Goal: Task Accomplishment & Management: Manage account settings

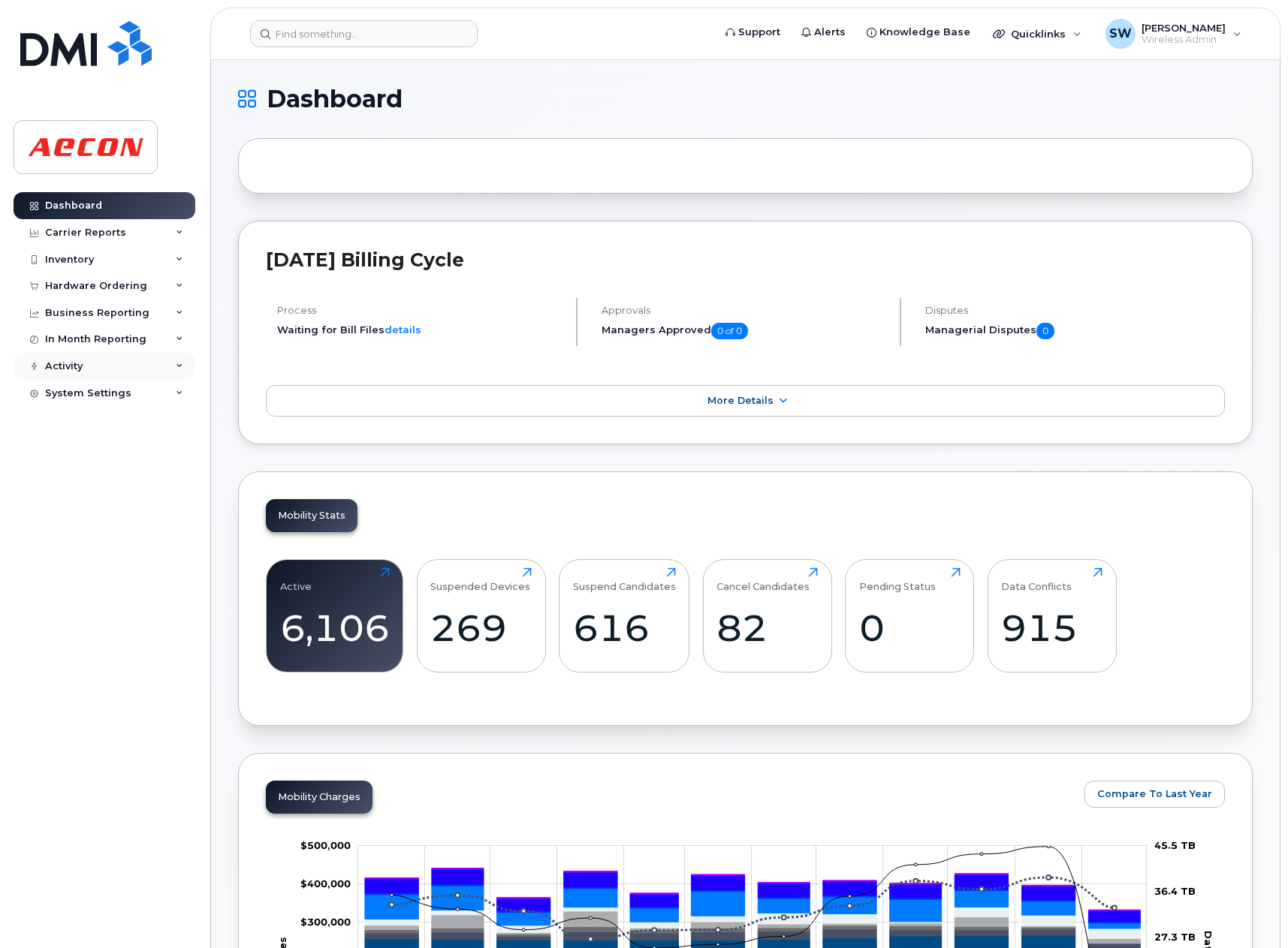
click at [179, 369] on icon at bounding box center [179, 367] width 7 height 7
click at [165, 394] on div "System Settings" at bounding box center [105, 394] width 182 height 27
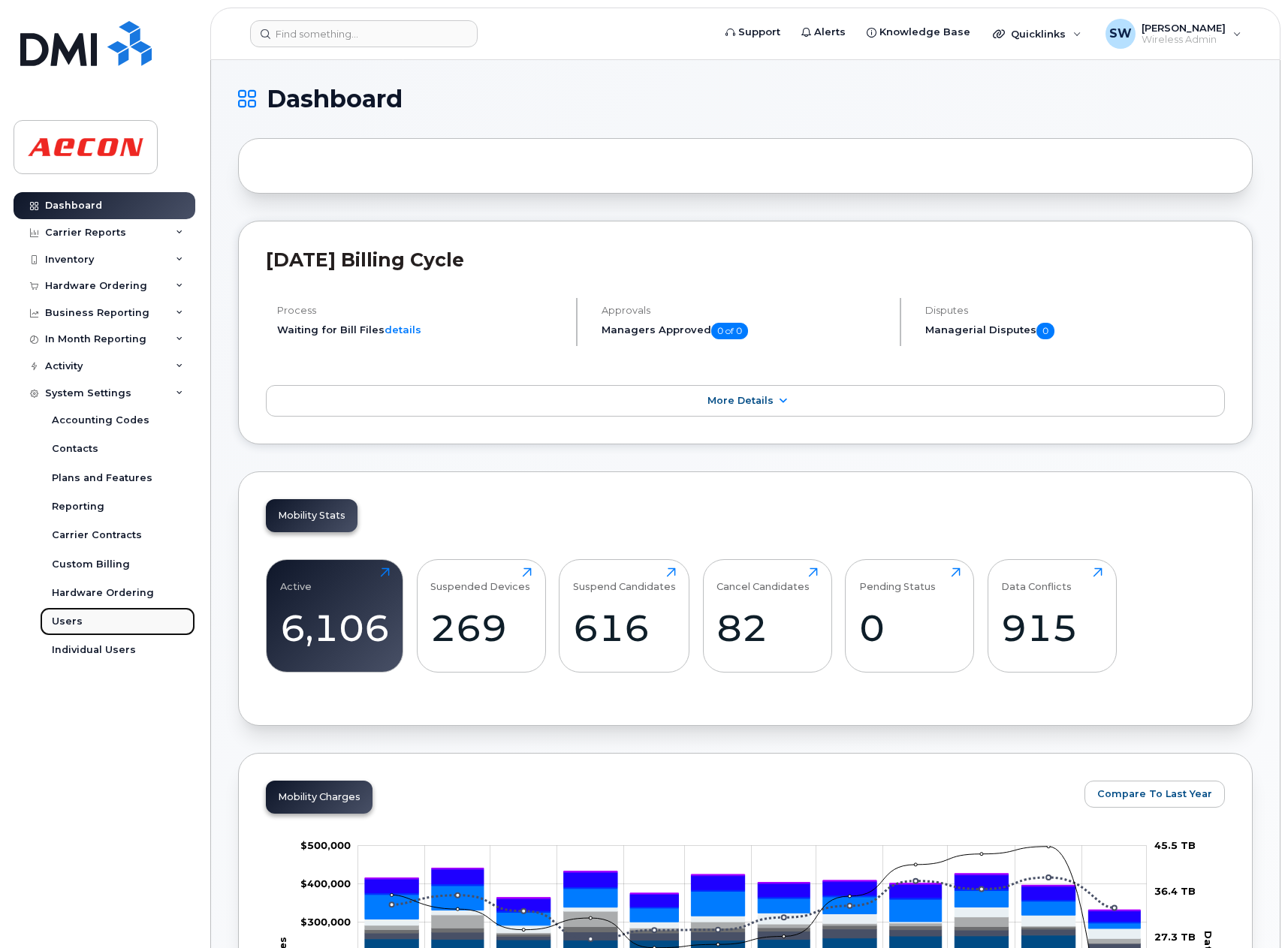
click at [82, 620] on link "Users" at bounding box center [117, 621] width 156 height 28
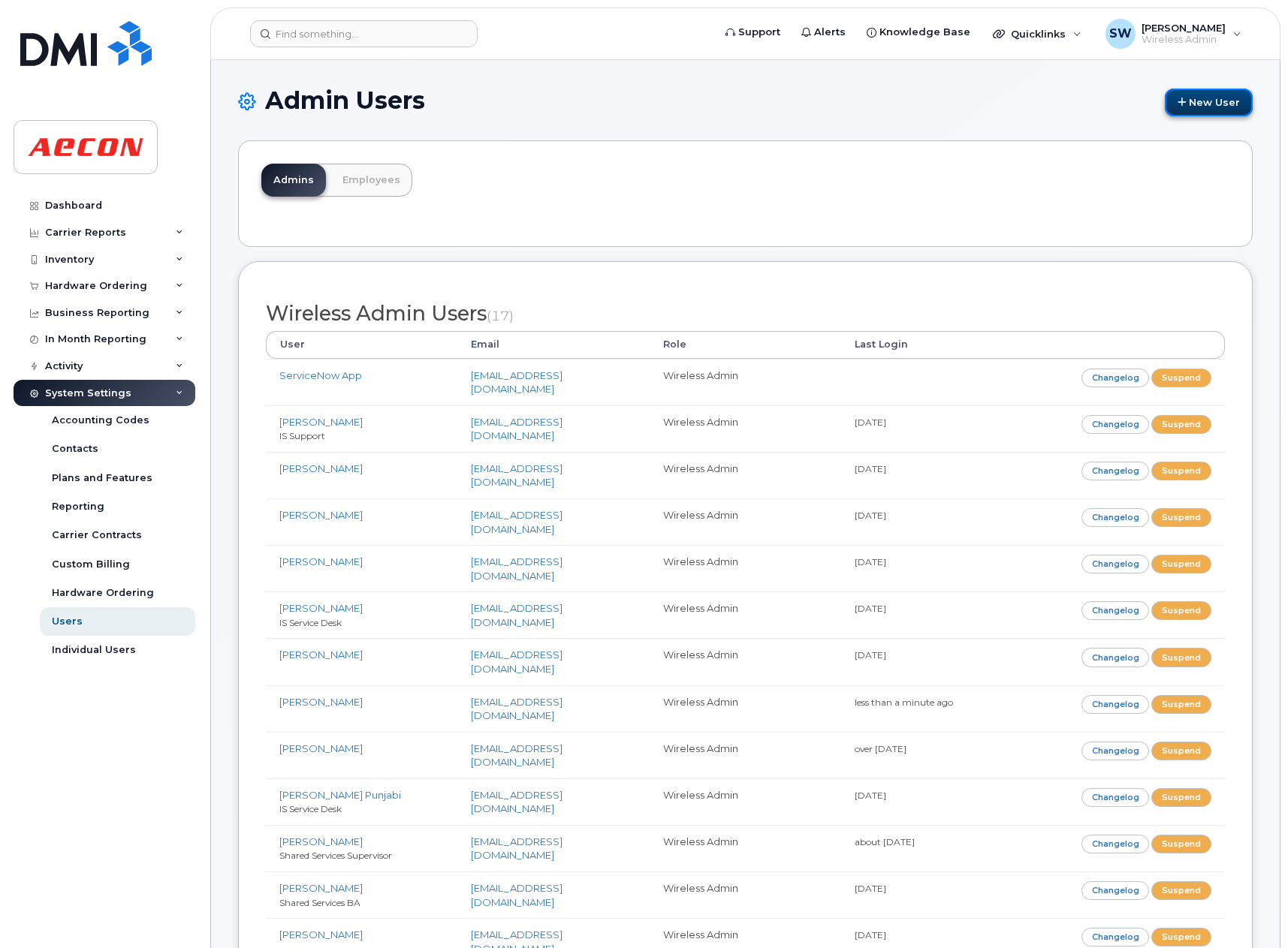
click at [1189, 101] on link "New User" at bounding box center [1209, 102] width 88 height 28
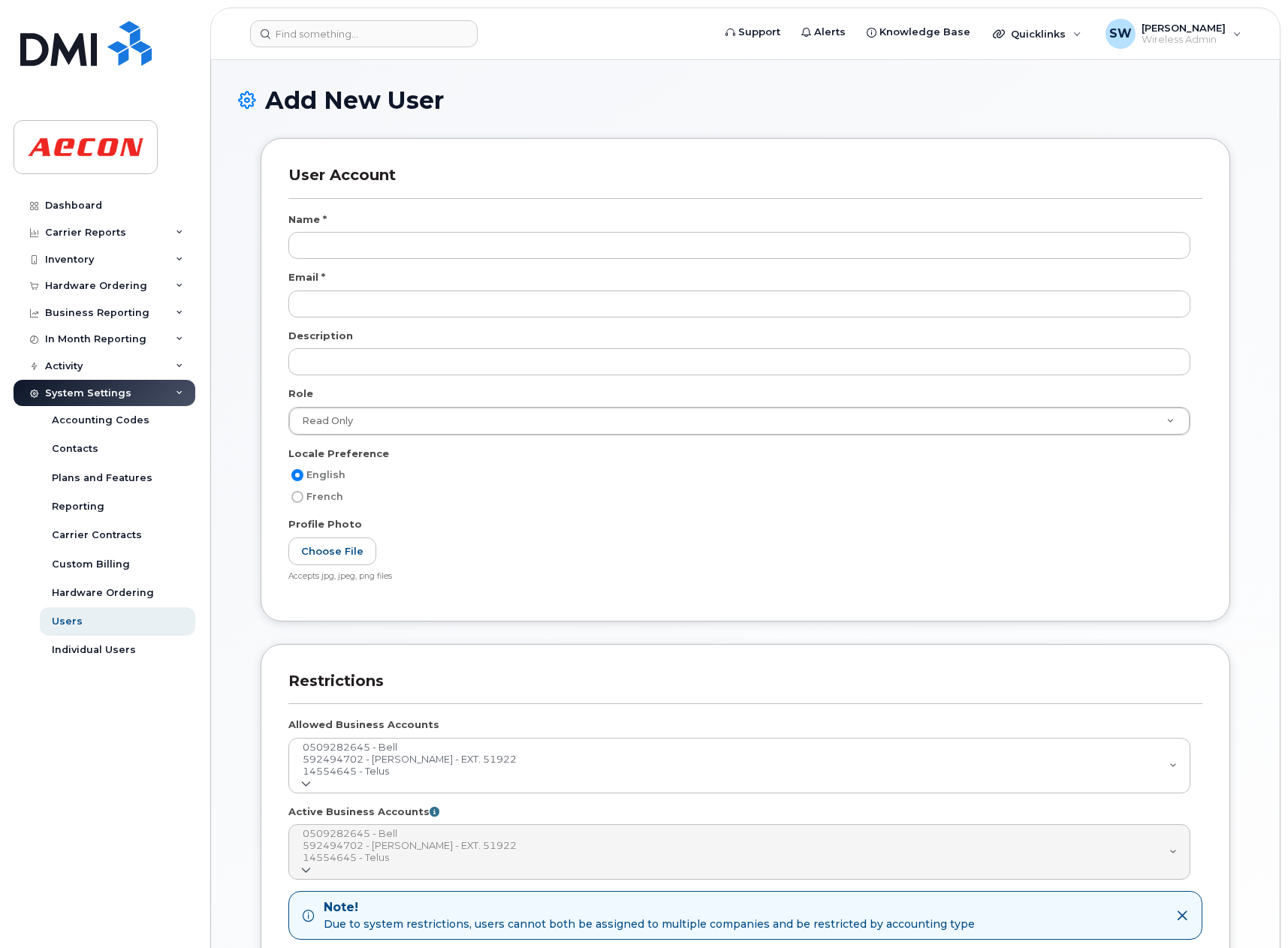
select select
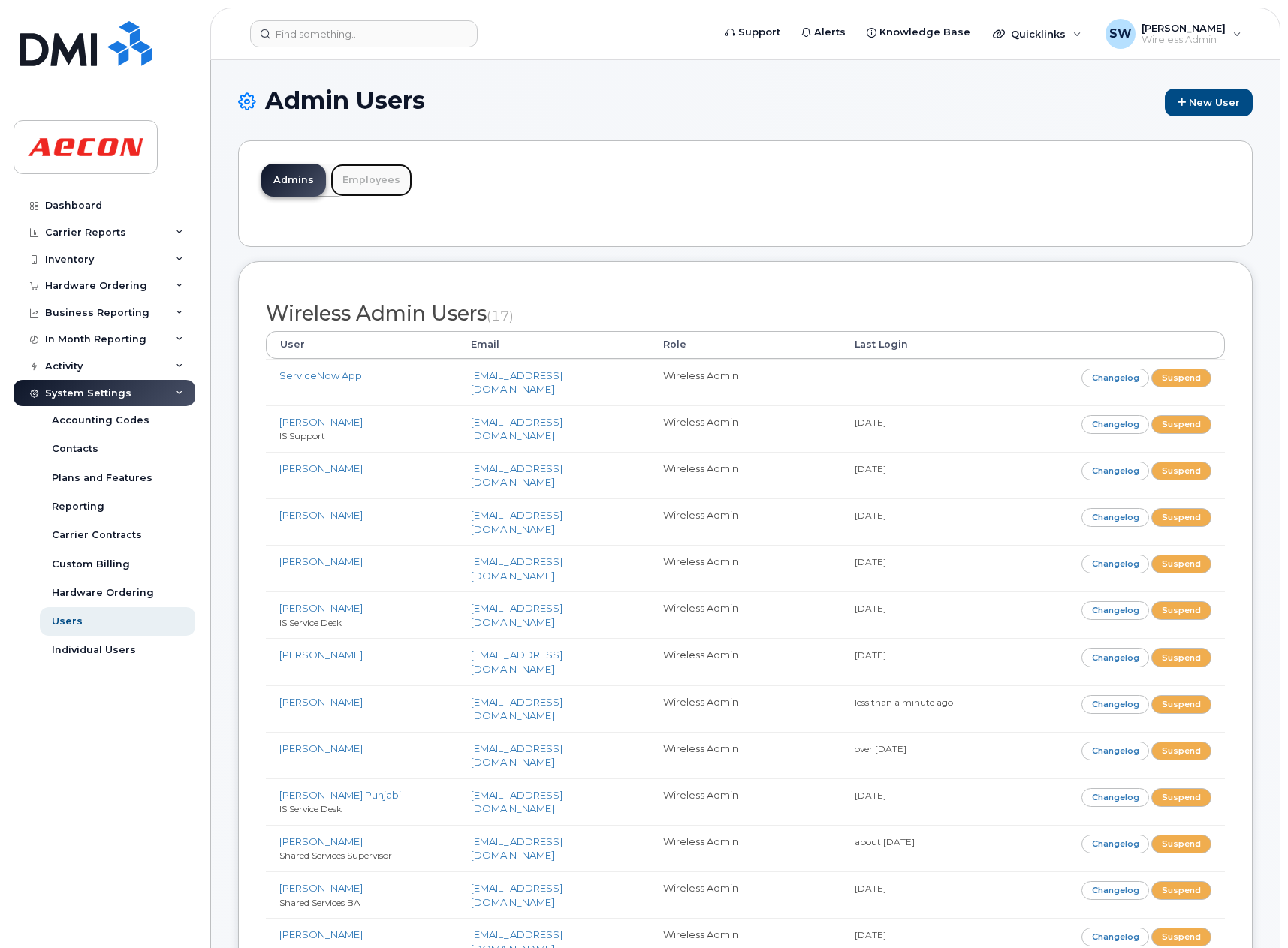
click at [370, 186] on link "Employees" at bounding box center [371, 180] width 82 height 33
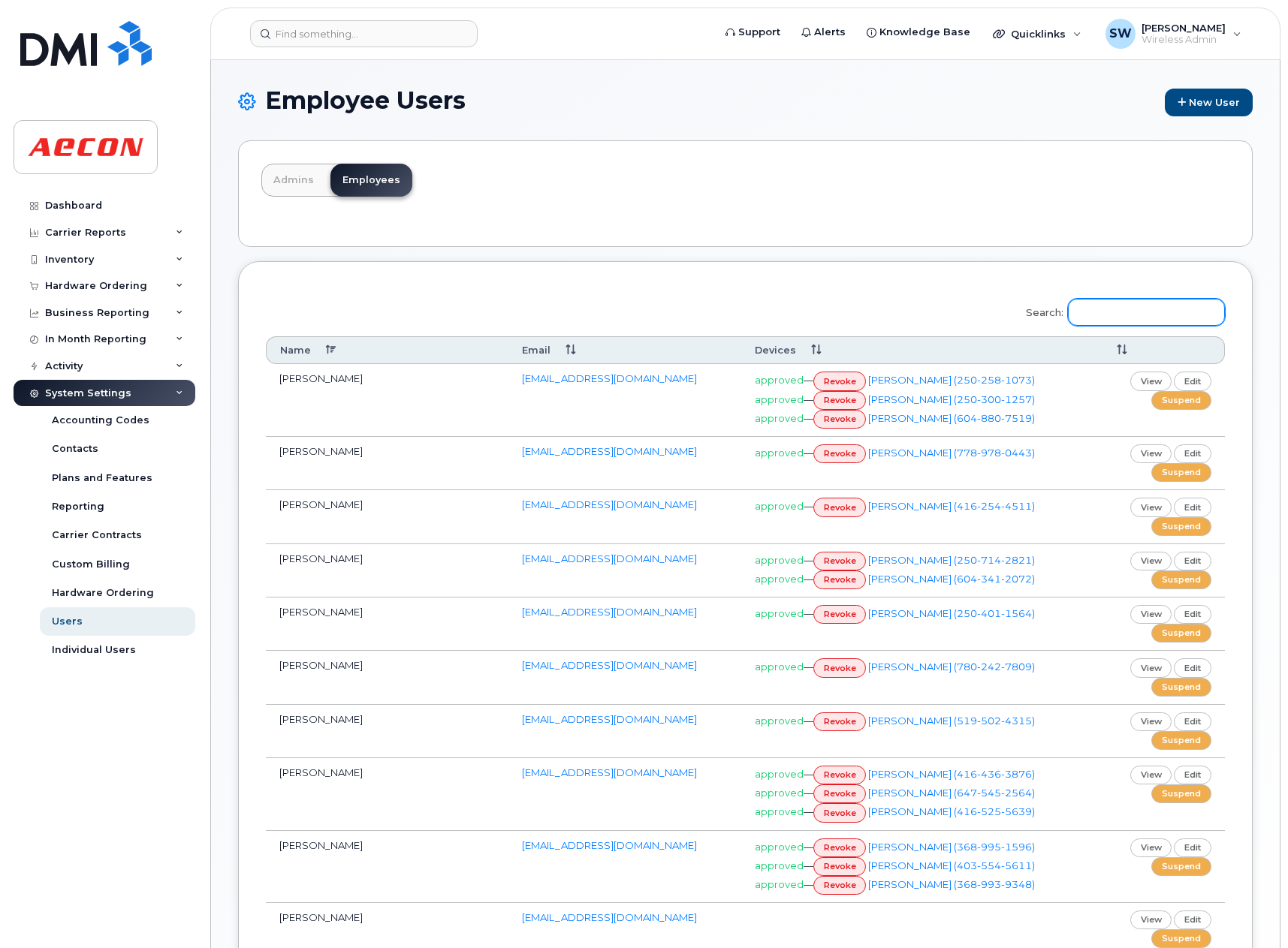
click at [1155, 315] on input "Search:" at bounding box center [1147, 312] width 157 height 27
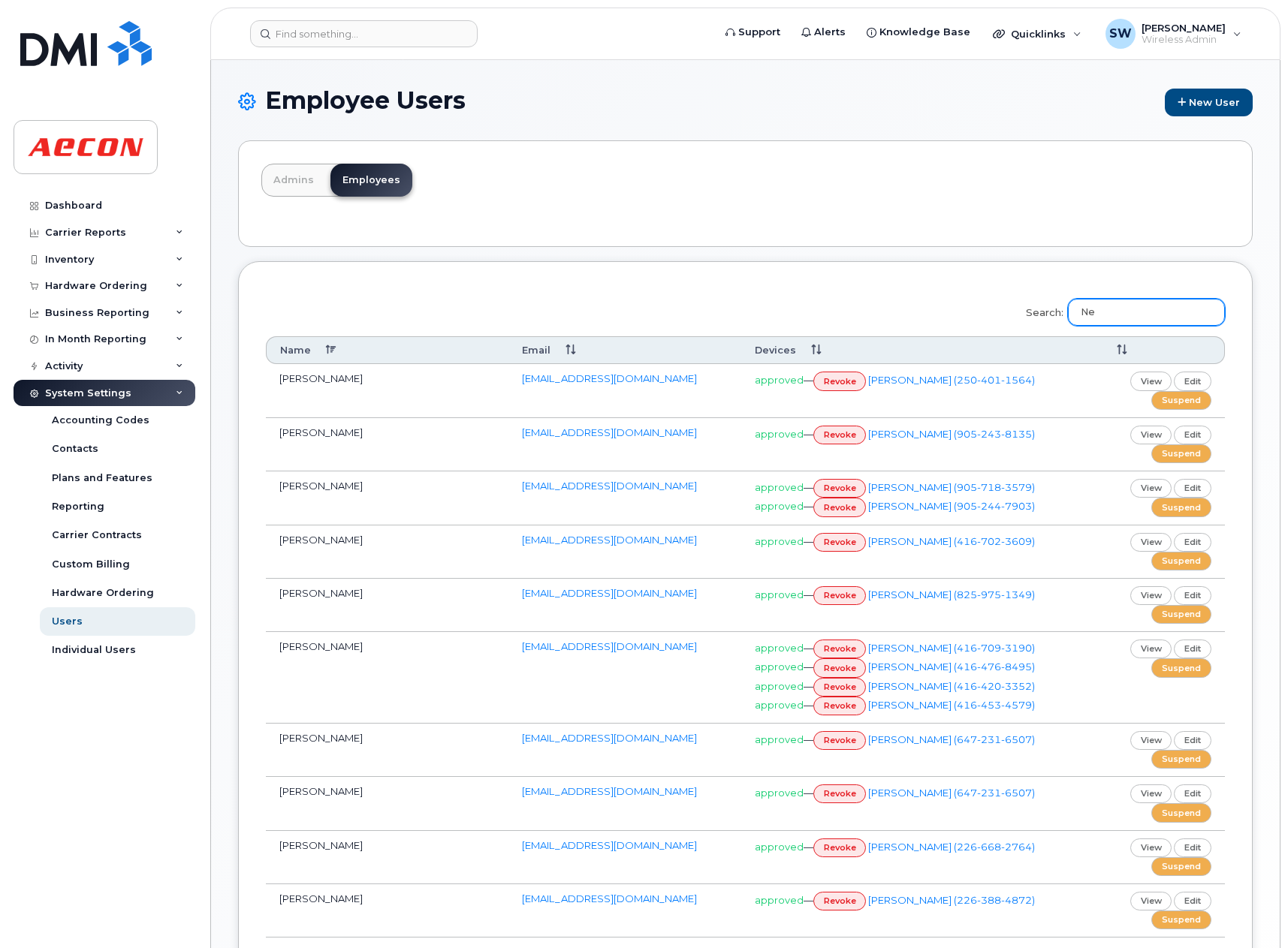
type input "N"
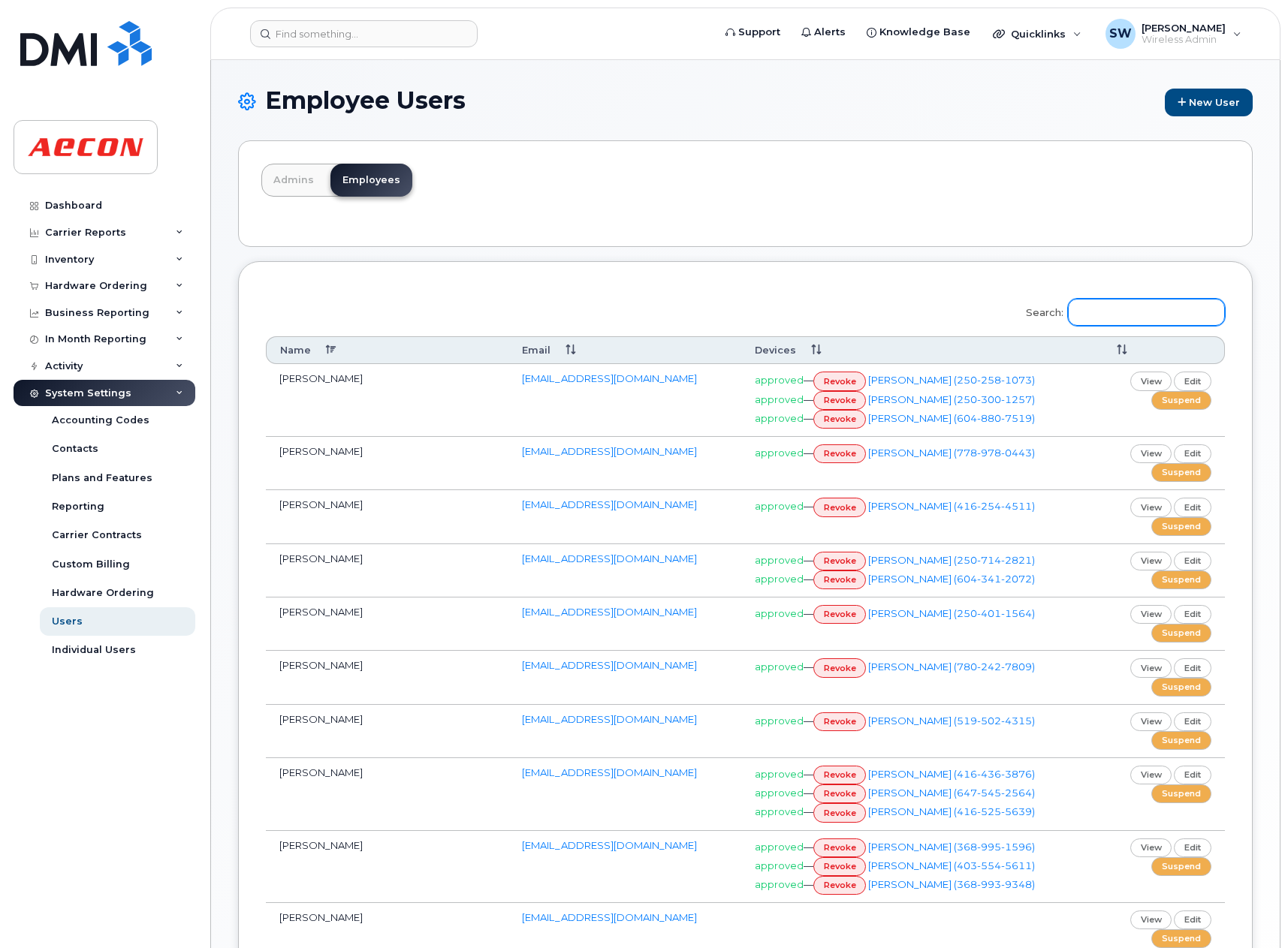
type input "A"
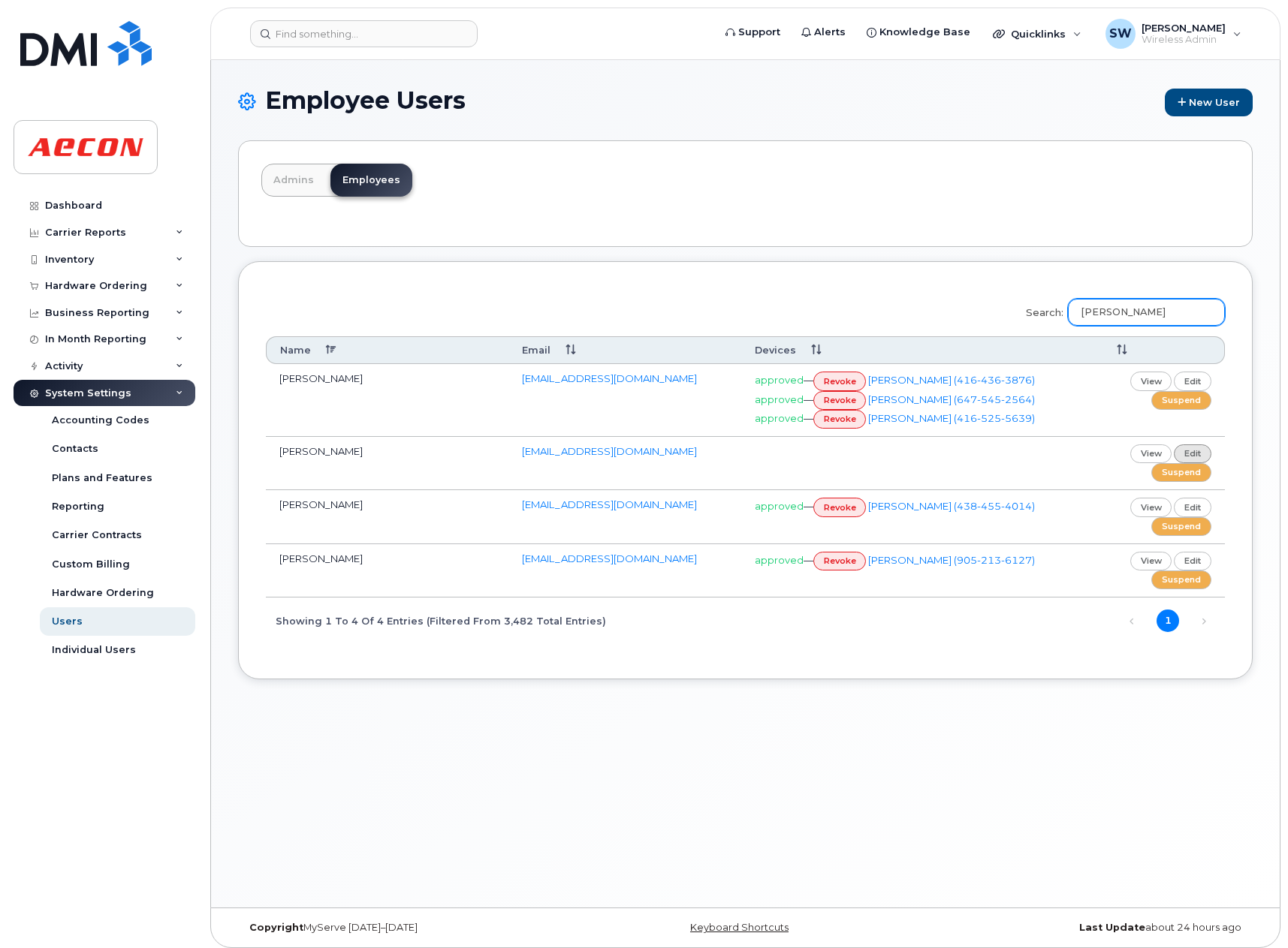
type input "Mohamed G"
click at [1187, 453] on link "edit" at bounding box center [1192, 454] width 37 height 19
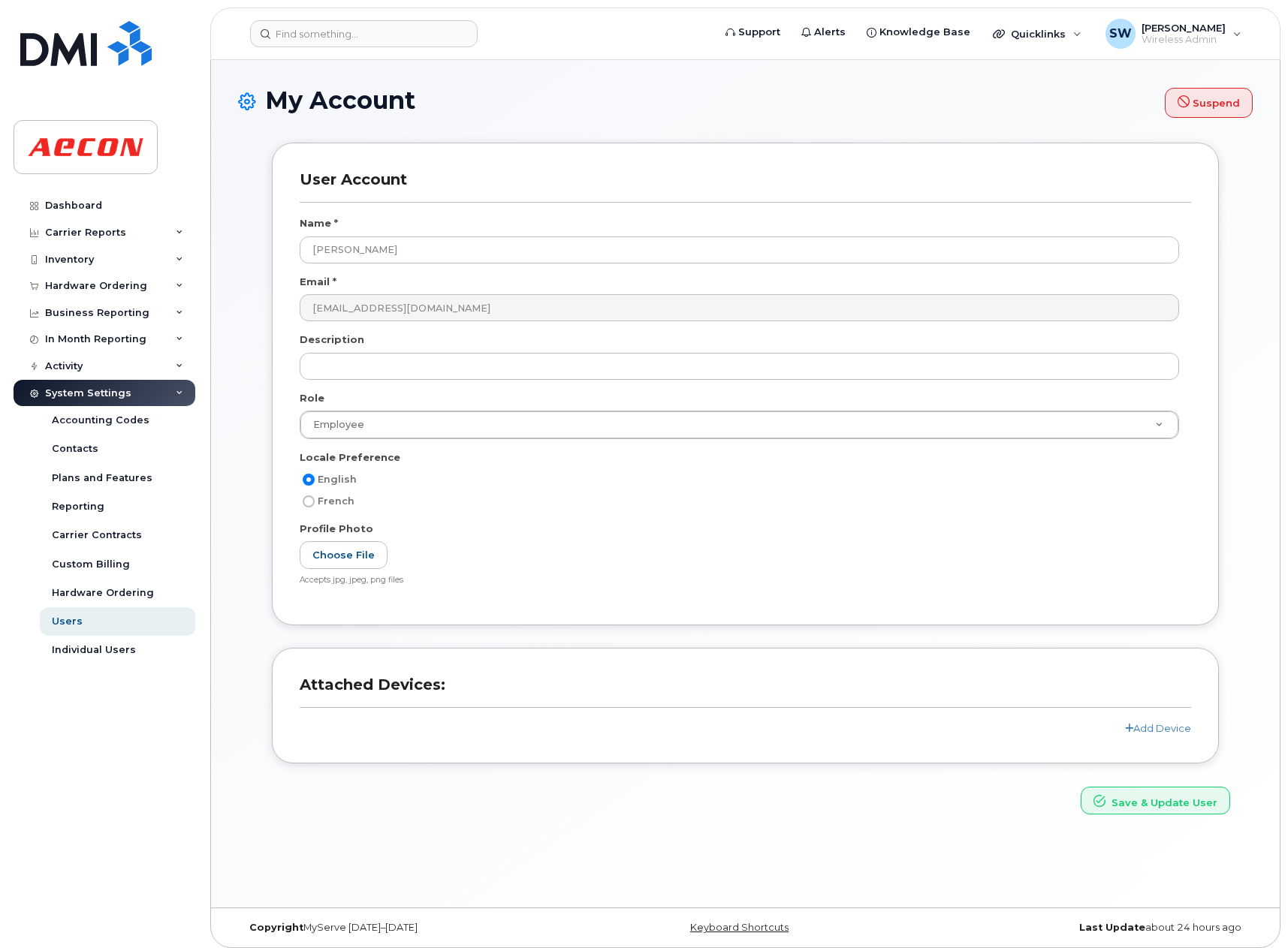
select select
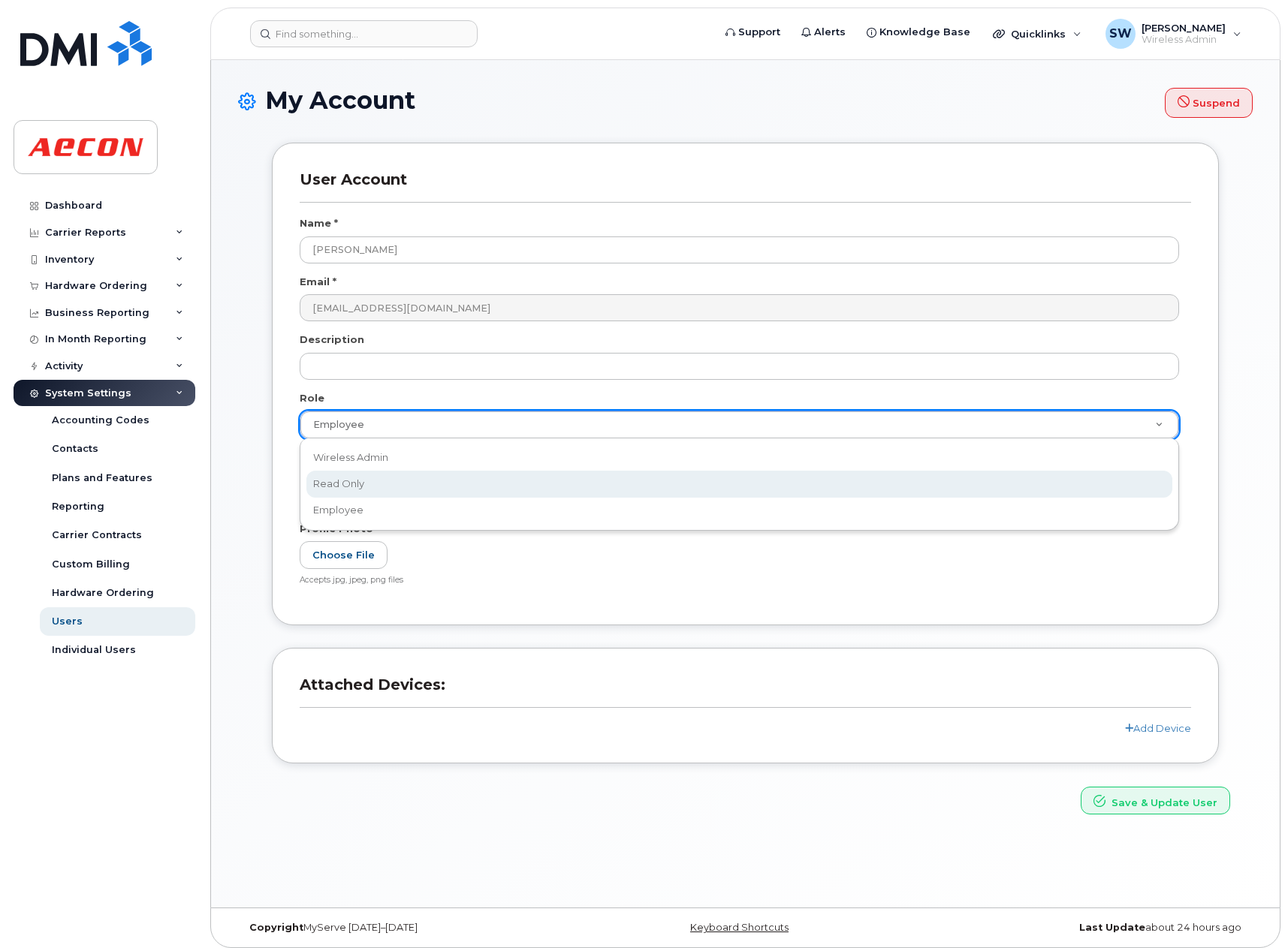
select select "read_only"
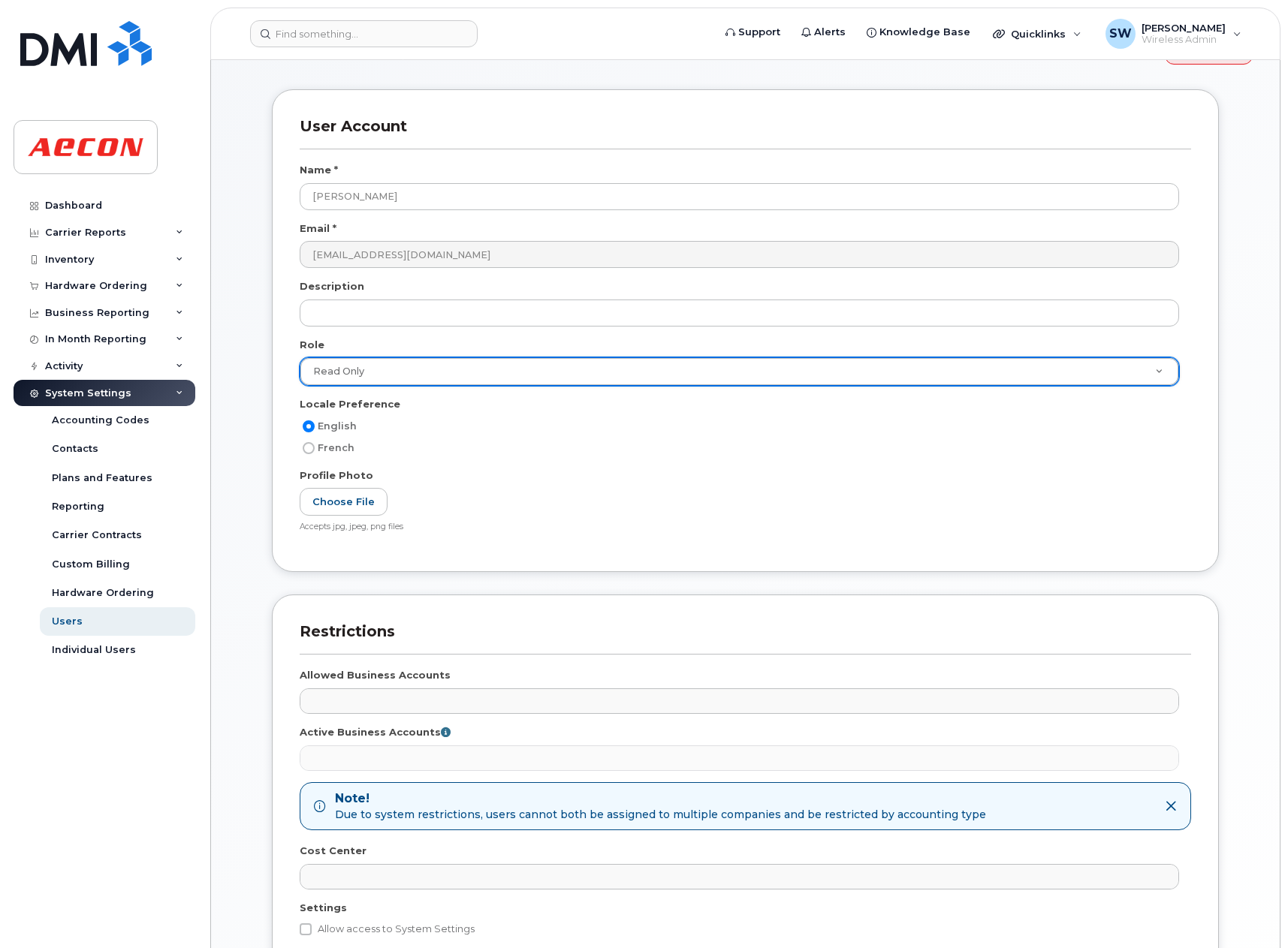
scroll to position [31, 0]
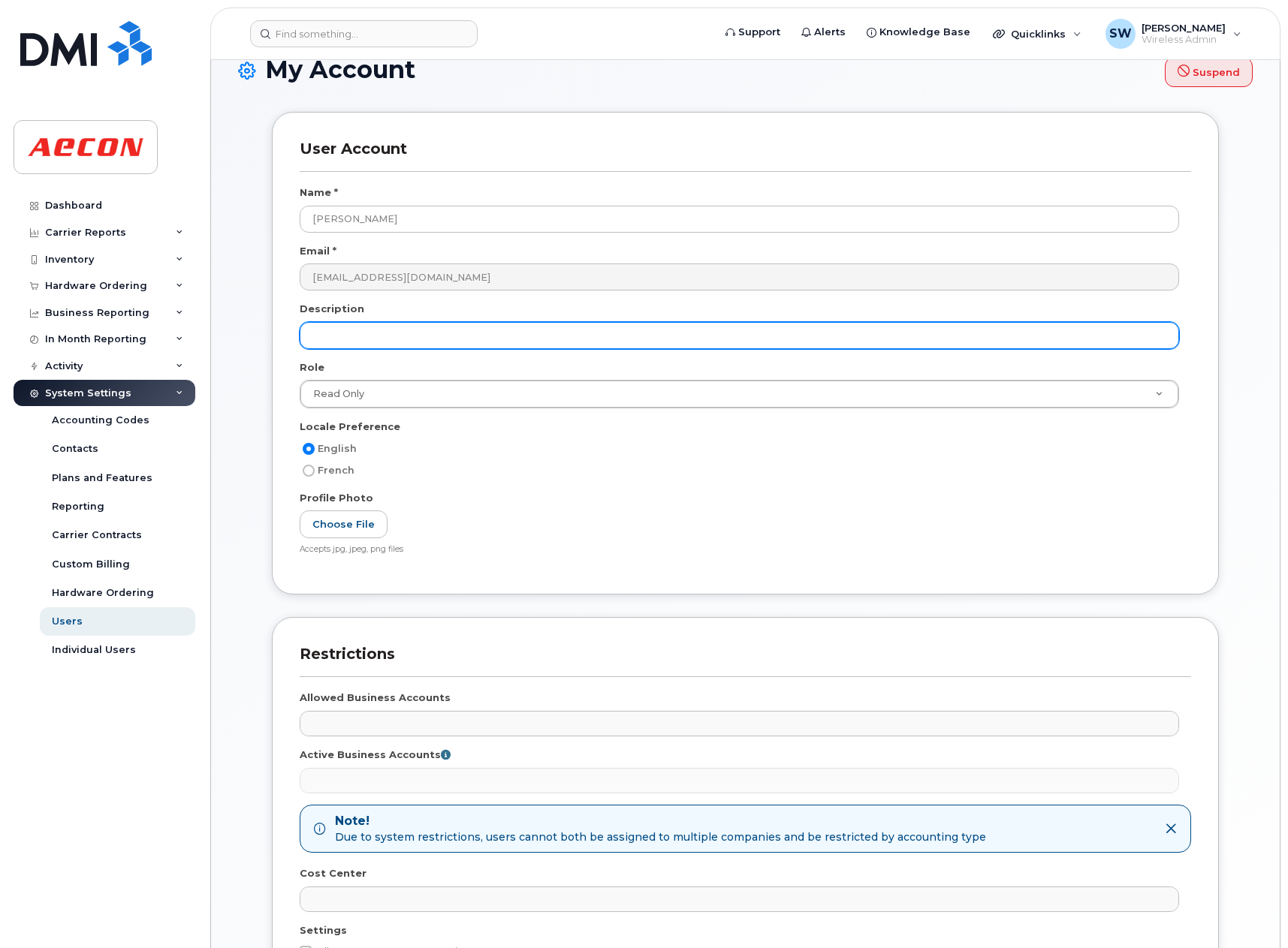
click at [418, 326] on input "text" at bounding box center [739, 336] width 879 height 27
type input "S"
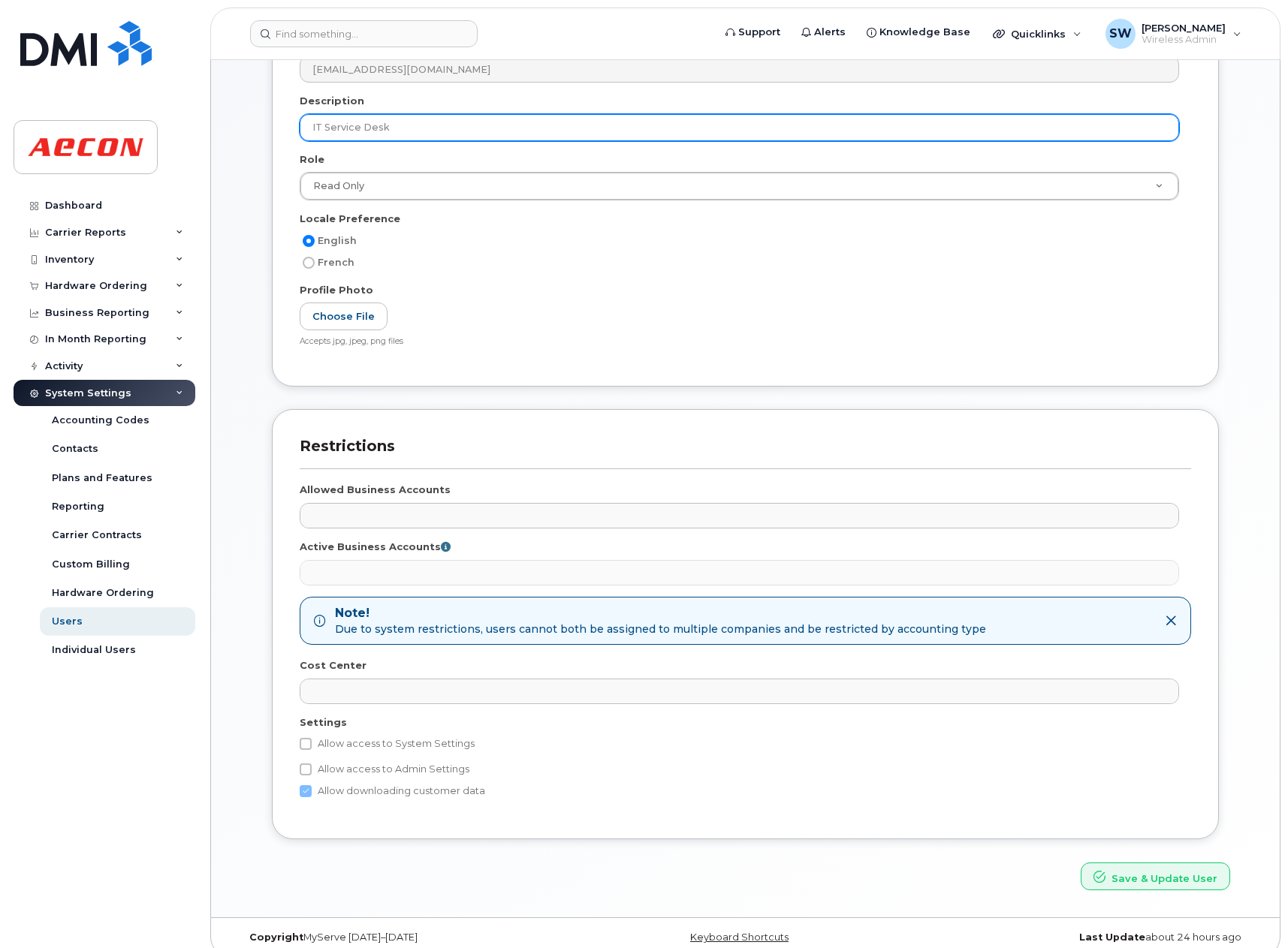
scroll to position [256, 0]
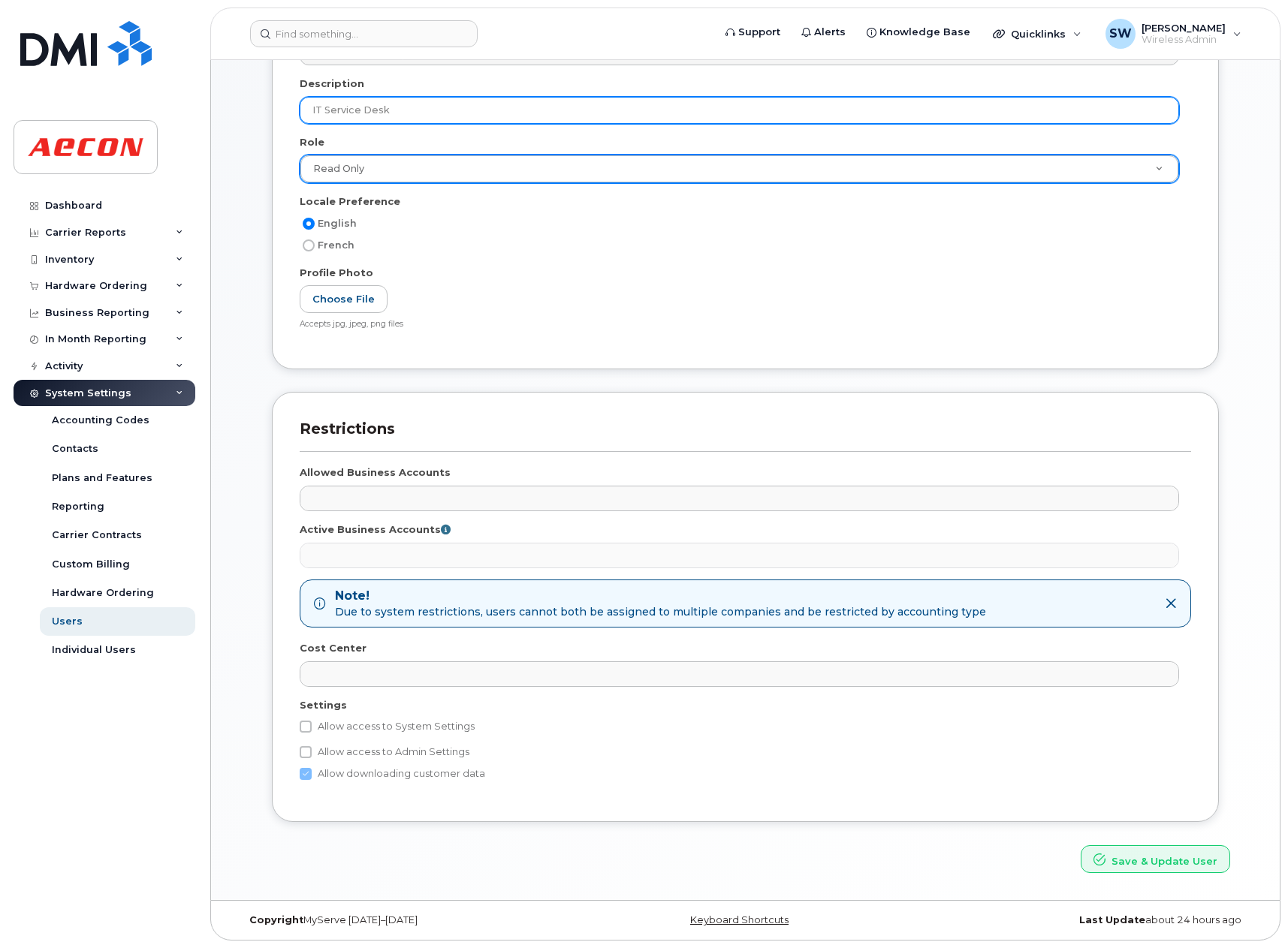
type input "IT Service Desk"
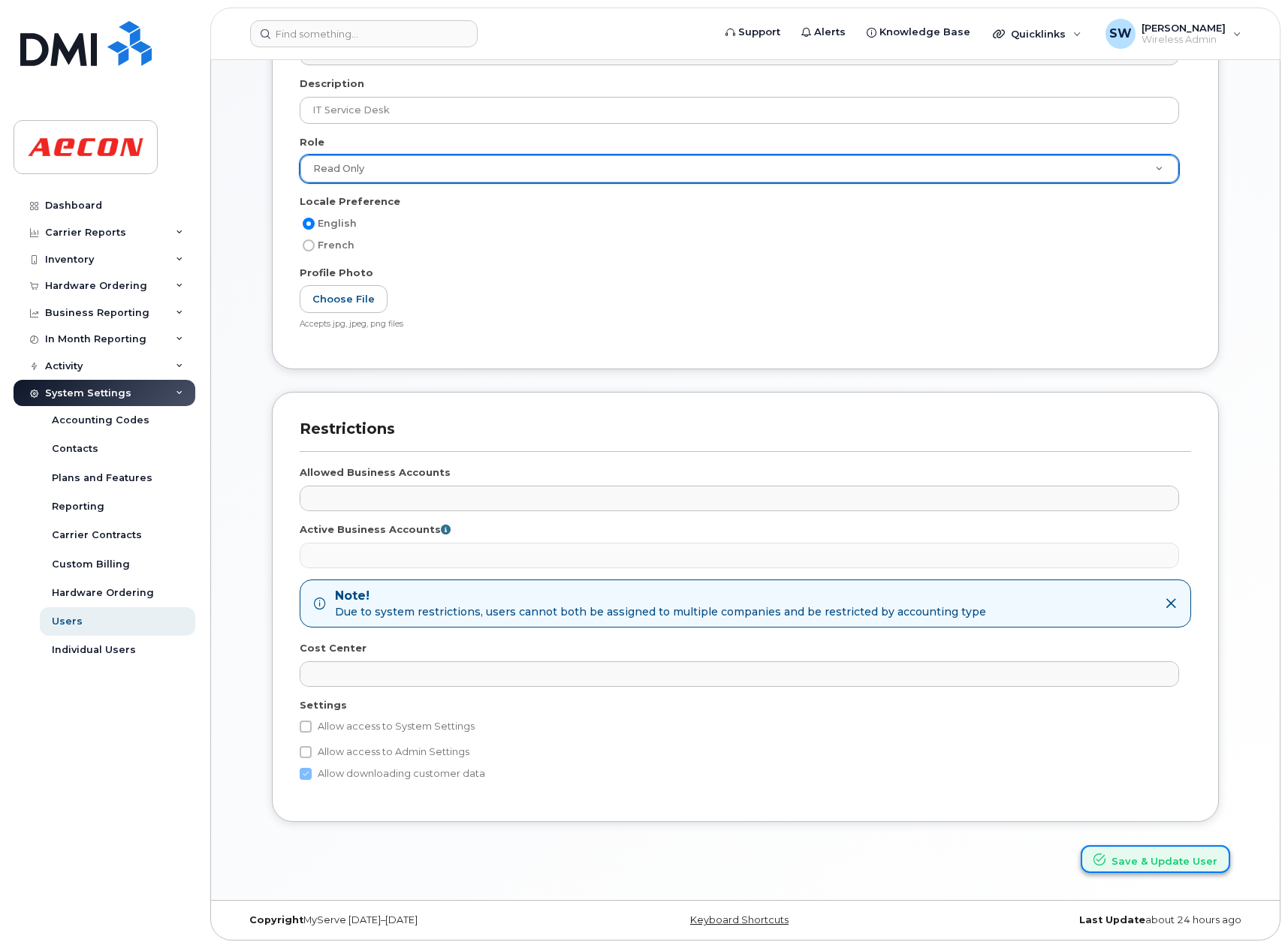
click at [1168, 853] on button "Save & Update User" at bounding box center [1156, 859] width 149 height 28
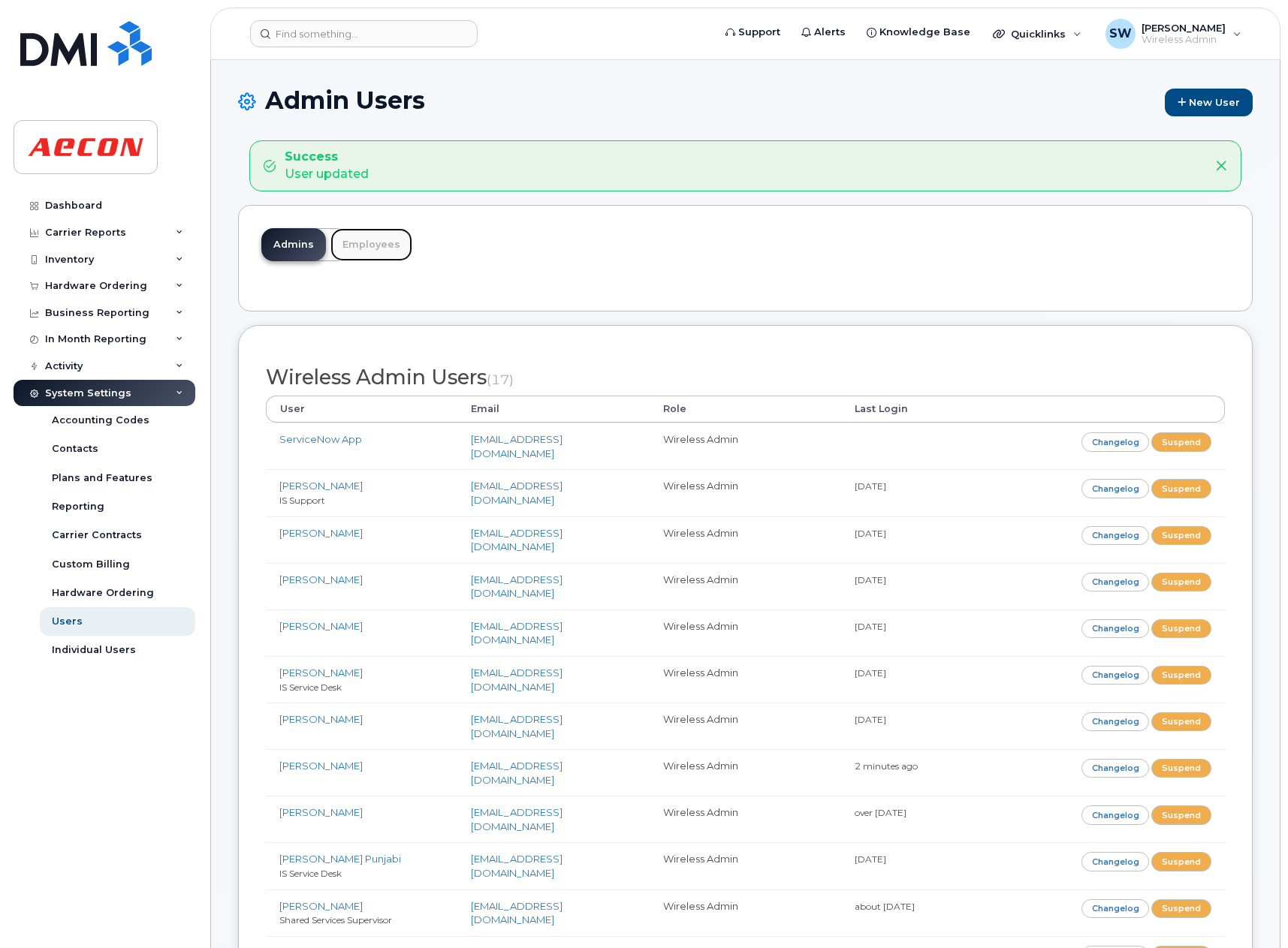
click at [390, 246] on link "Employees" at bounding box center [371, 245] width 82 height 33
click at [380, 242] on link "Employees" at bounding box center [371, 245] width 82 height 33
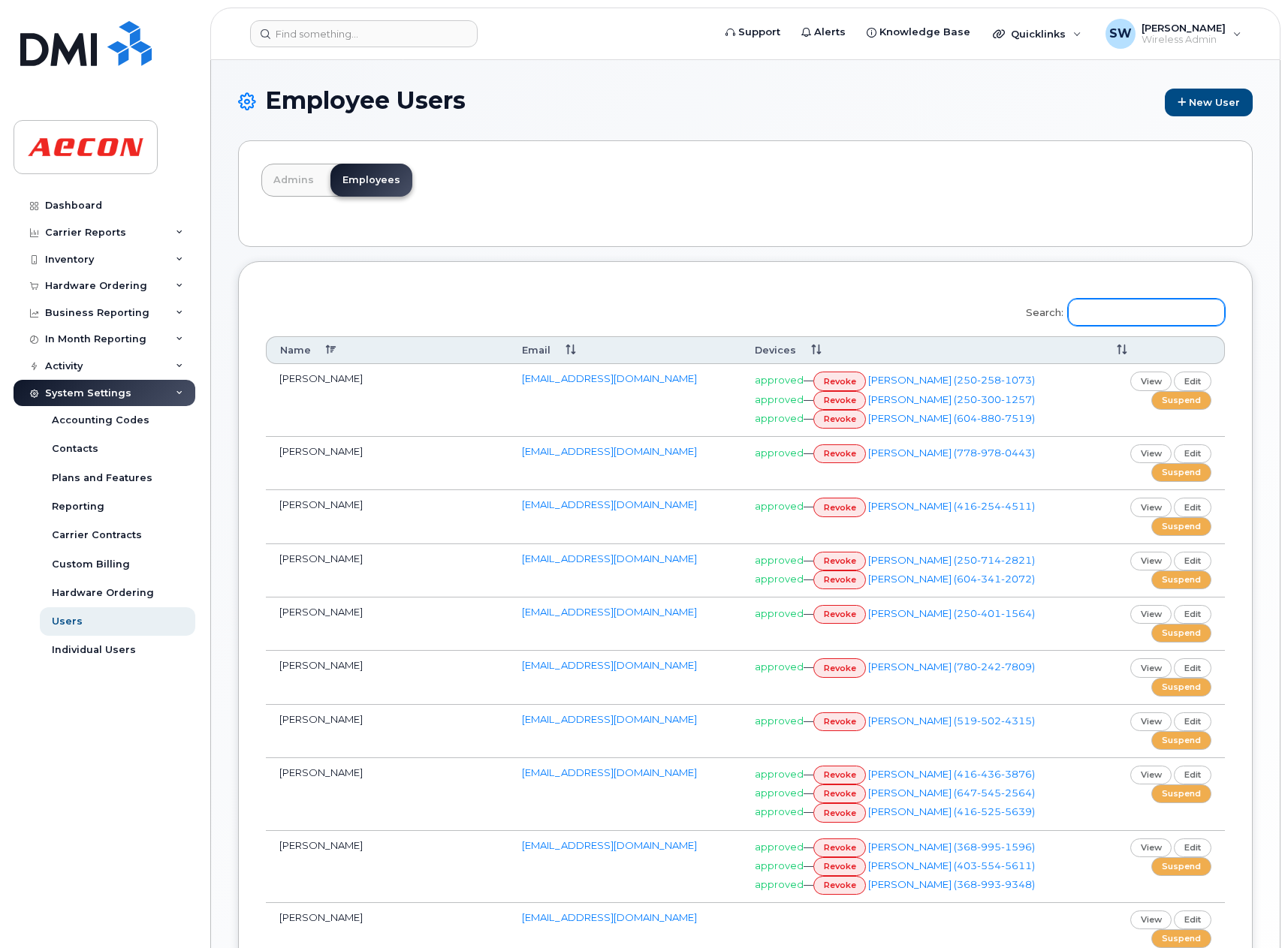
click at [1168, 312] on input "Search:" at bounding box center [1147, 312] width 157 height 27
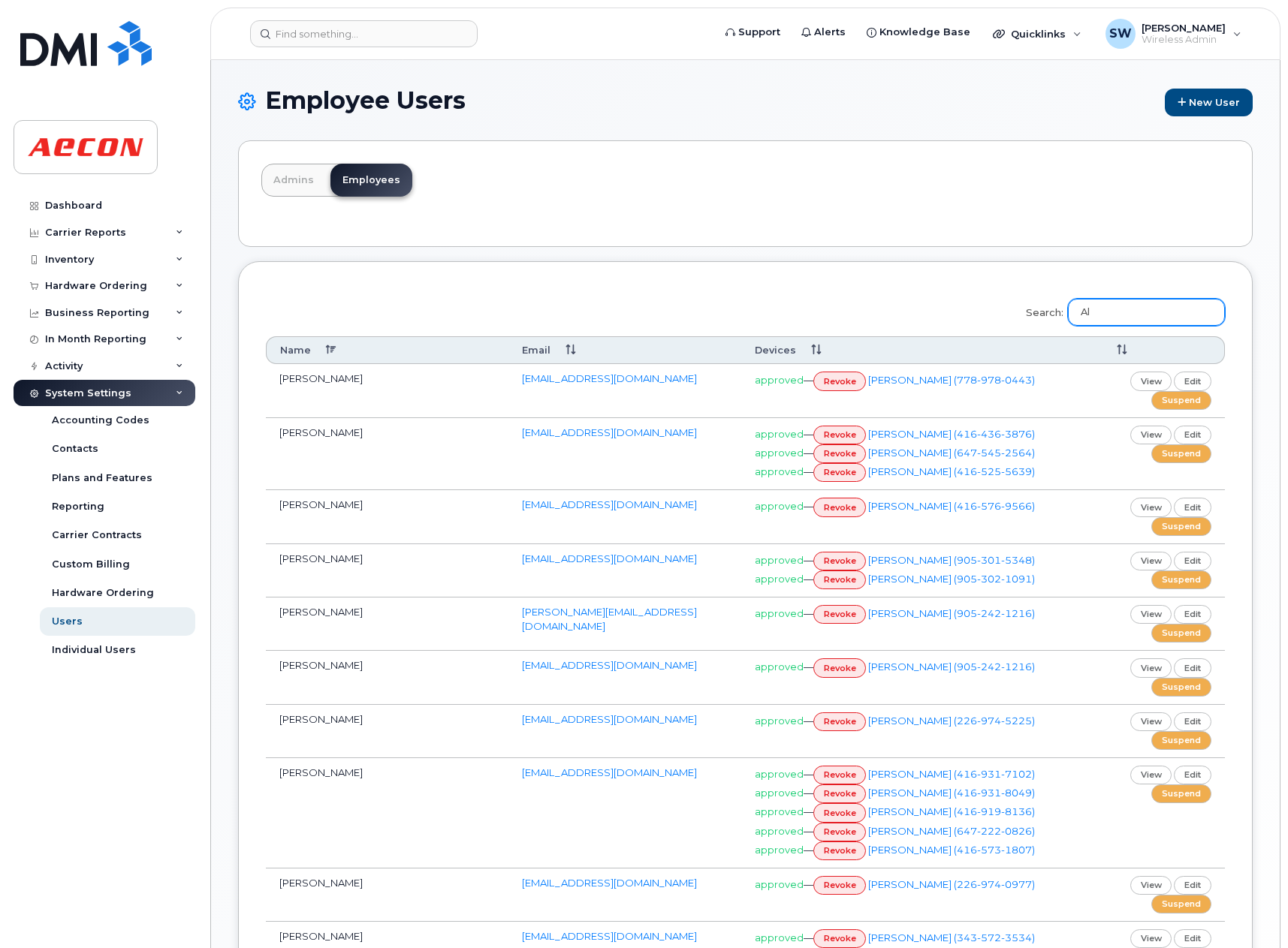
type input "A"
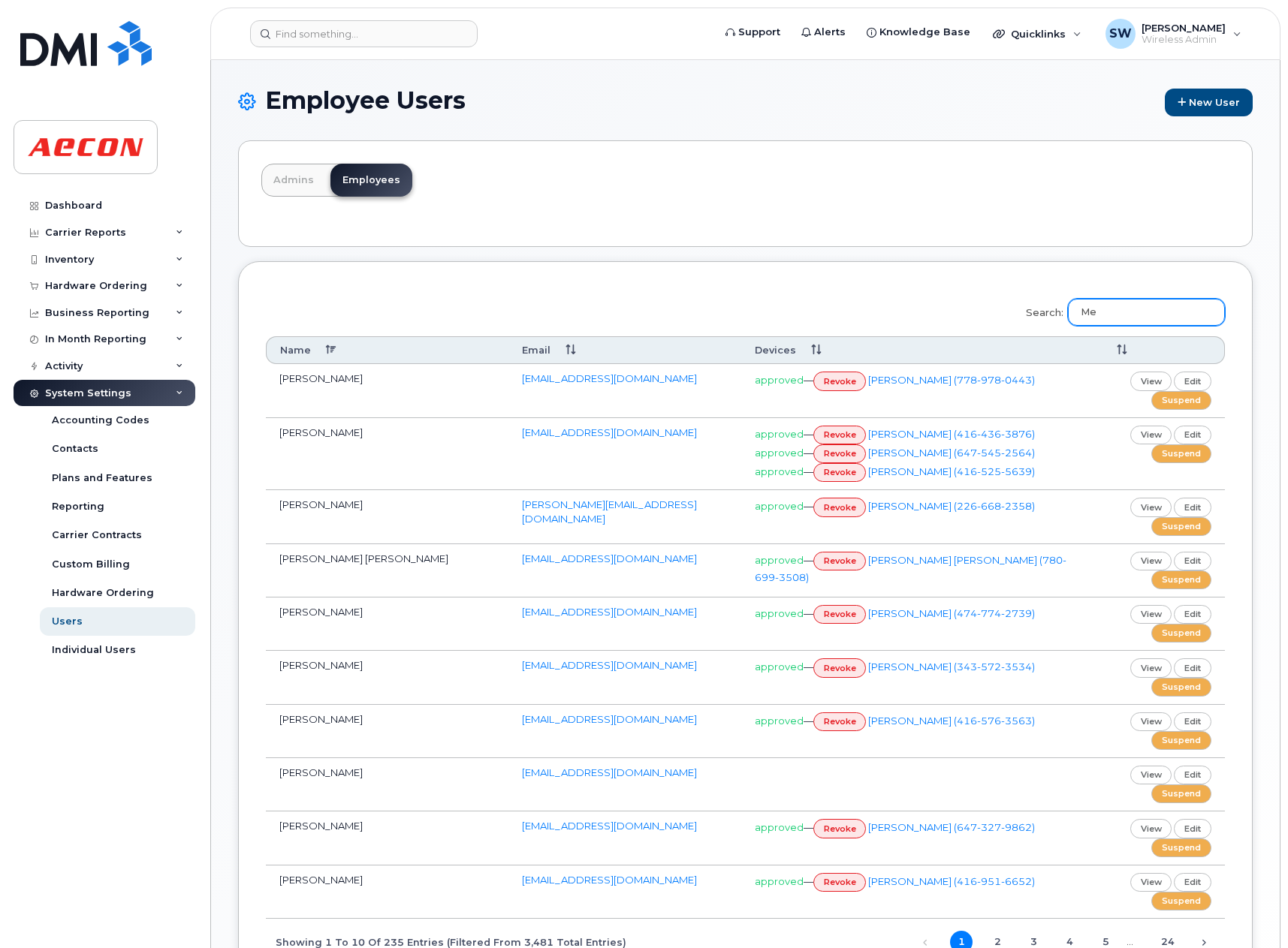
type input "M"
